Goal: Task Accomplishment & Management: Complete application form

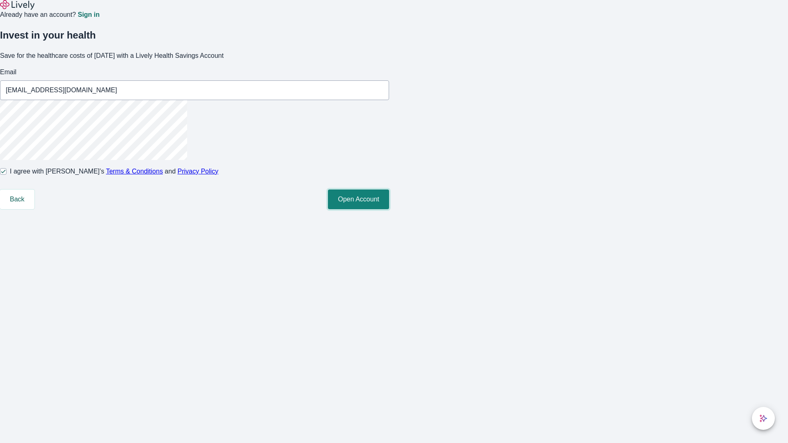
click at [389, 209] on button "Open Account" at bounding box center [358, 200] width 61 height 20
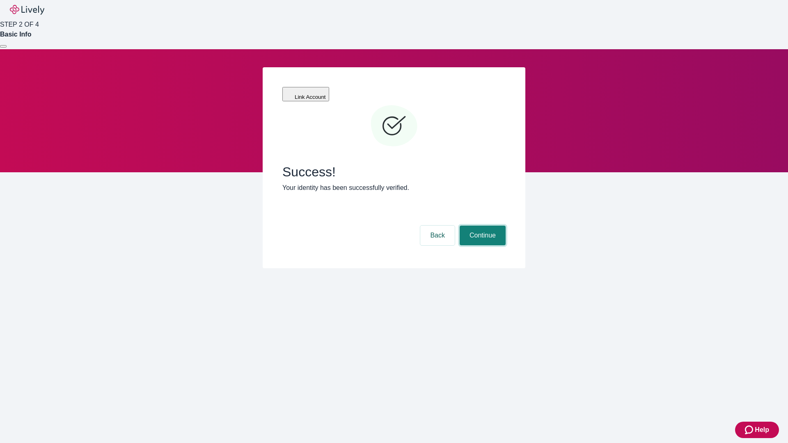
click at [482, 226] on button "Continue" at bounding box center [483, 236] width 46 height 20
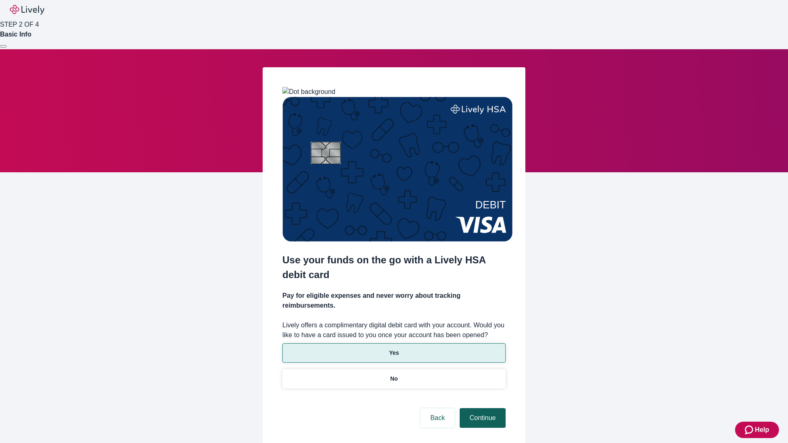
click at [394, 349] on p "Yes" at bounding box center [394, 353] width 10 height 9
click at [482, 409] on button "Continue" at bounding box center [483, 419] width 46 height 20
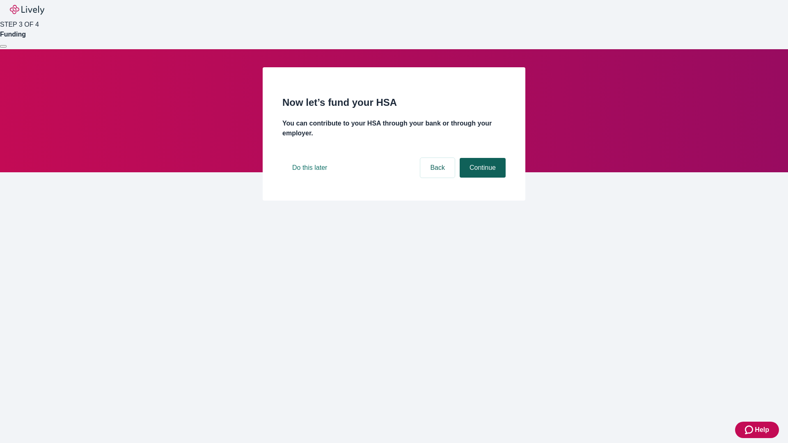
click at [482, 178] on button "Continue" at bounding box center [483, 168] width 46 height 20
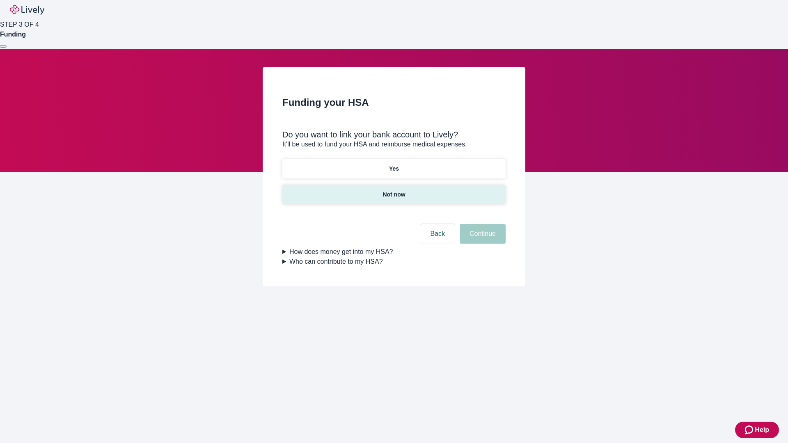
click at [394, 191] on p "Not now" at bounding box center [394, 195] width 23 height 9
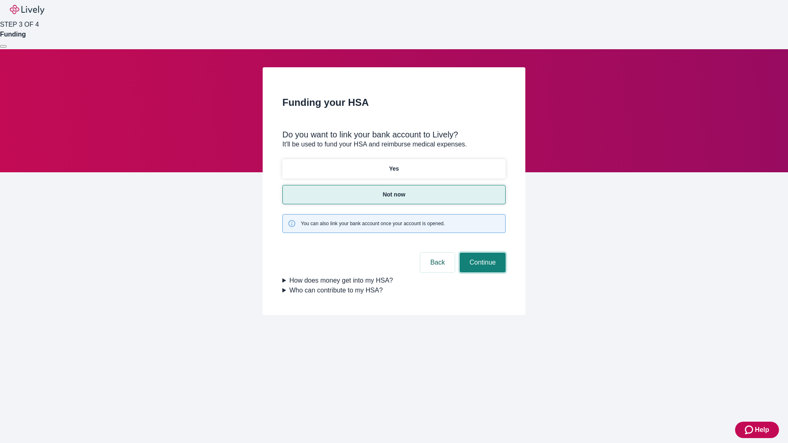
click at [482, 253] on button "Continue" at bounding box center [483, 263] width 46 height 20
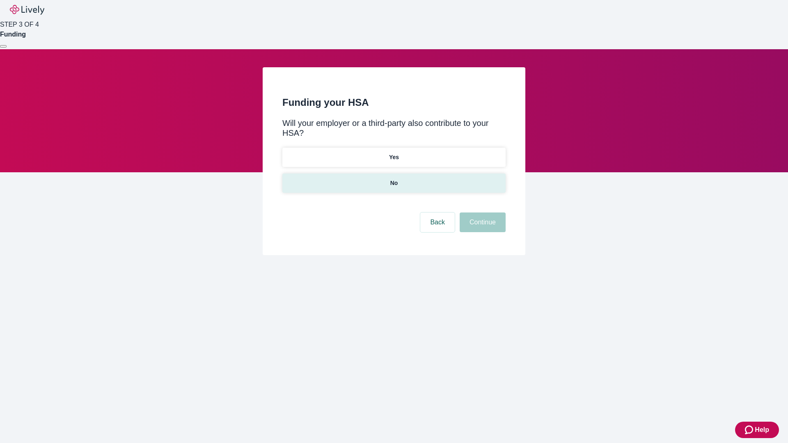
click at [394, 179] on p "No" at bounding box center [394, 183] width 8 height 9
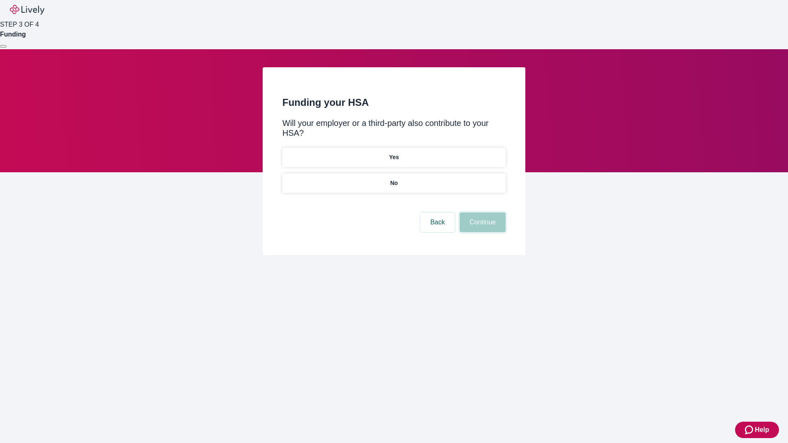
click at [482, 213] on button "Continue" at bounding box center [483, 223] width 46 height 20
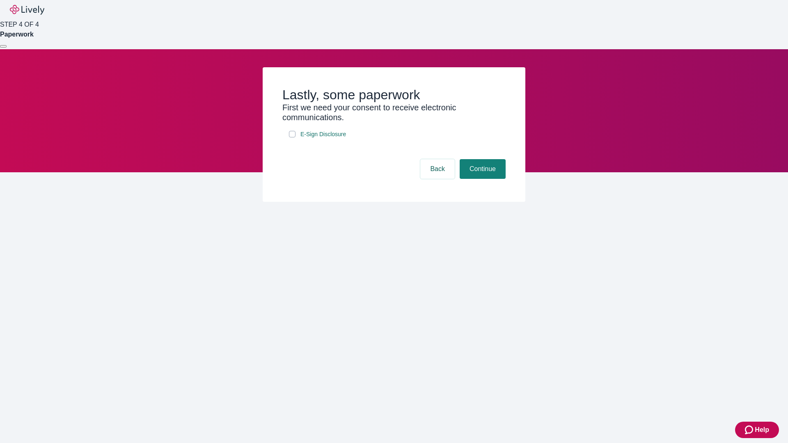
click at [292, 138] on input "E-Sign Disclosure" at bounding box center [292, 134] width 7 height 7
checkbox input "true"
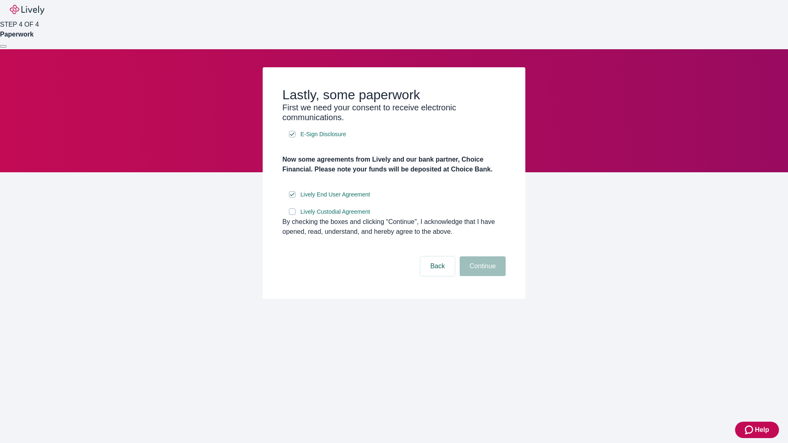
click at [292, 215] on input "Lively Custodial Agreement" at bounding box center [292, 212] width 7 height 7
checkbox input "true"
click at [482, 276] on button "Continue" at bounding box center [483, 267] width 46 height 20
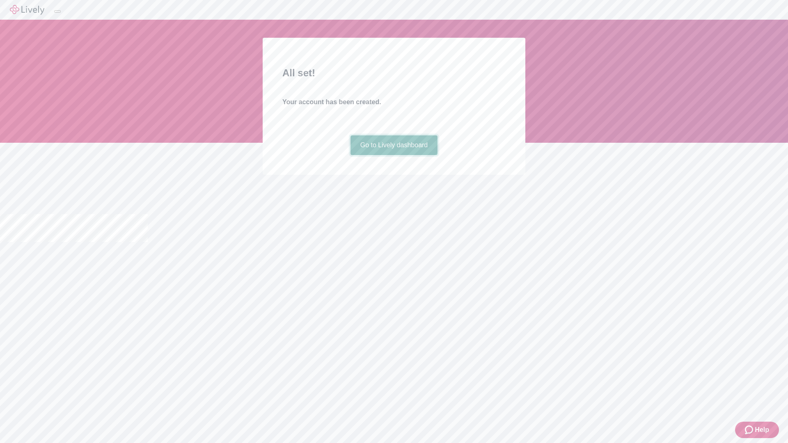
click at [394, 155] on link "Go to Lively dashboard" at bounding box center [394, 145] width 87 height 20
